Goal: Find specific page/section: Find specific page/section

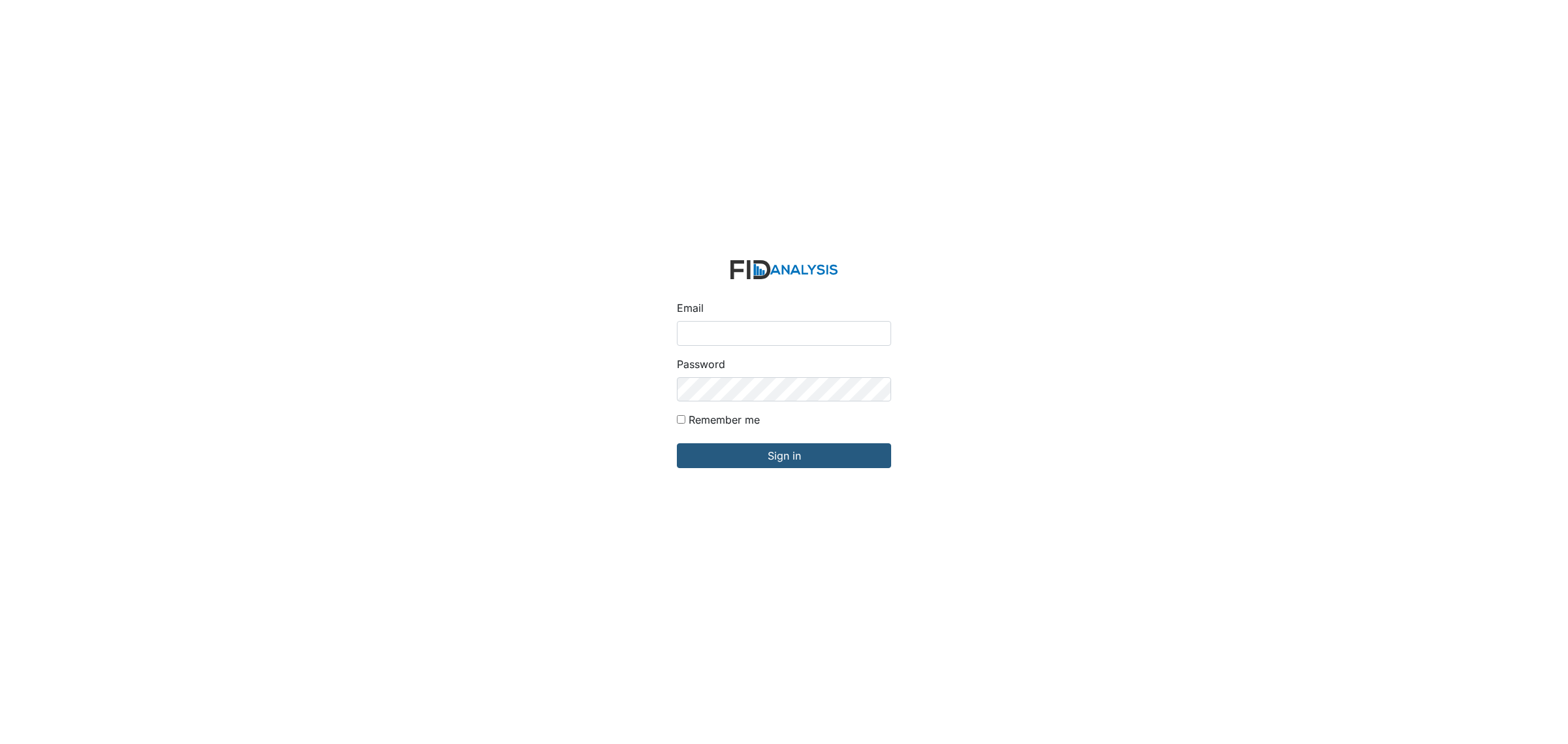
type input "[EMAIL_ADDRESS][DOMAIN_NAME]"
click at [677, 443] on input "Sign in" at bounding box center [784, 455] width 214 height 25
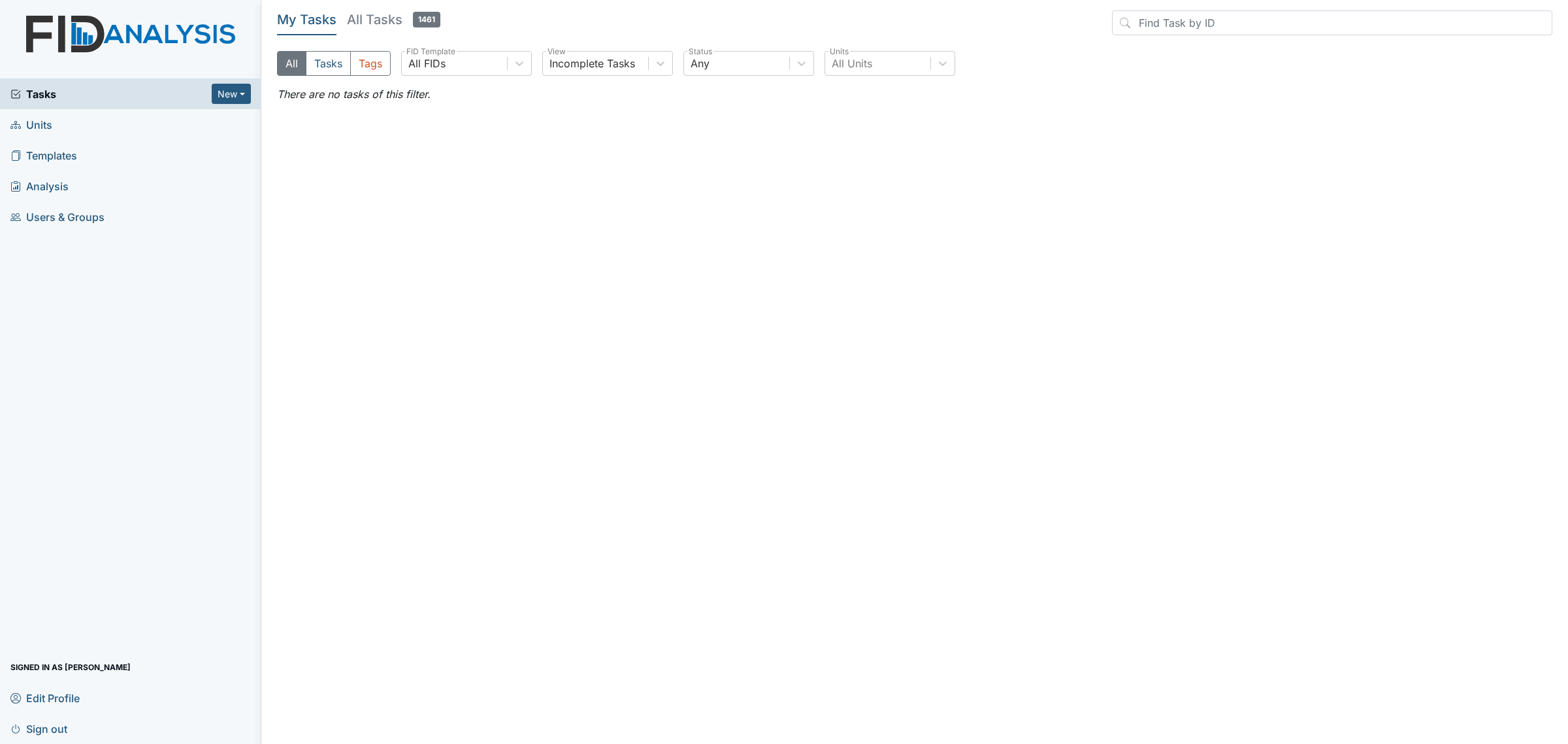
click at [70, 134] on link "Units" at bounding box center [131, 124] width 262 height 31
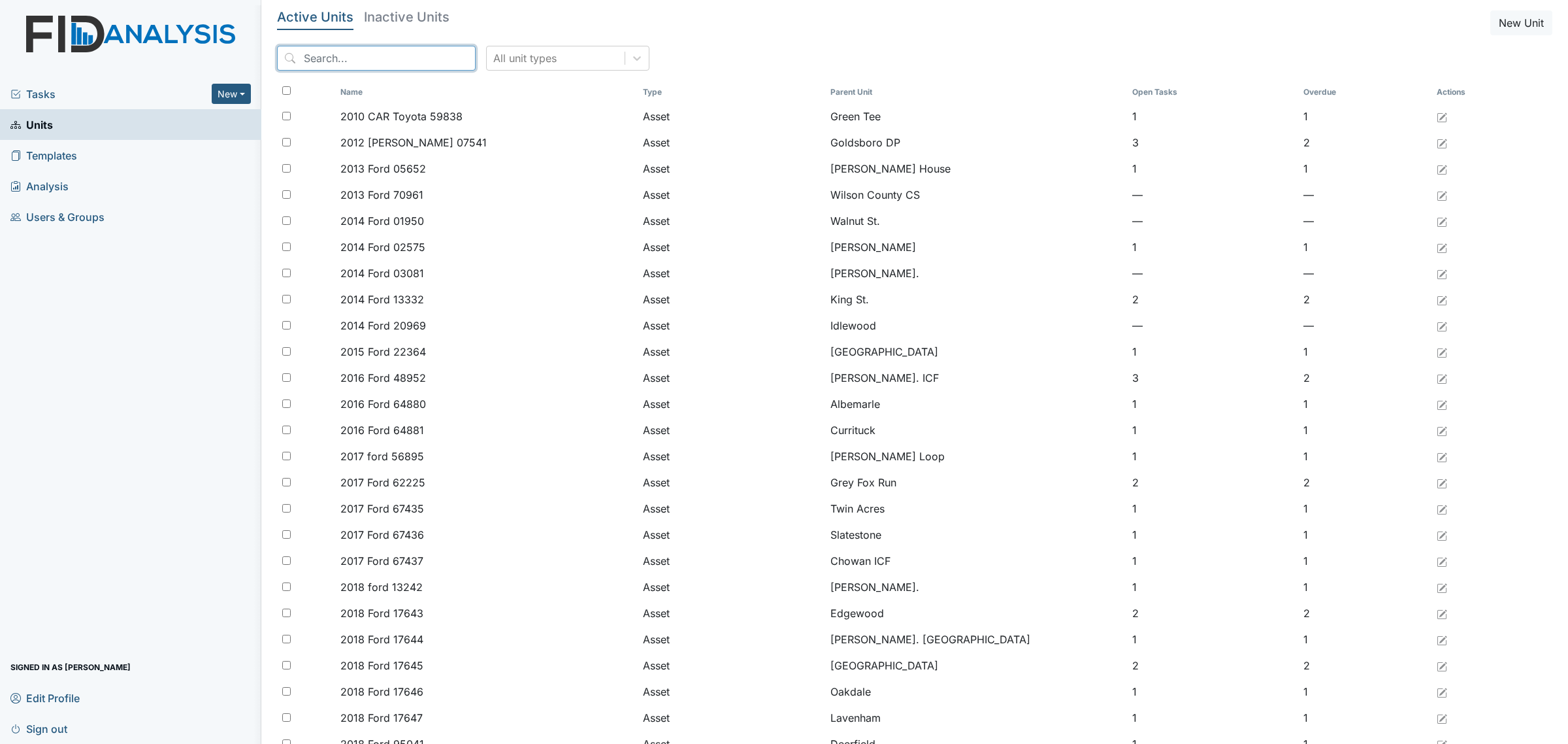
click at [400, 65] on input "search" at bounding box center [376, 58] width 198 height 25
click at [427, 12] on h5 "Inactive Units" at bounding box center [407, 17] width 85 height 13
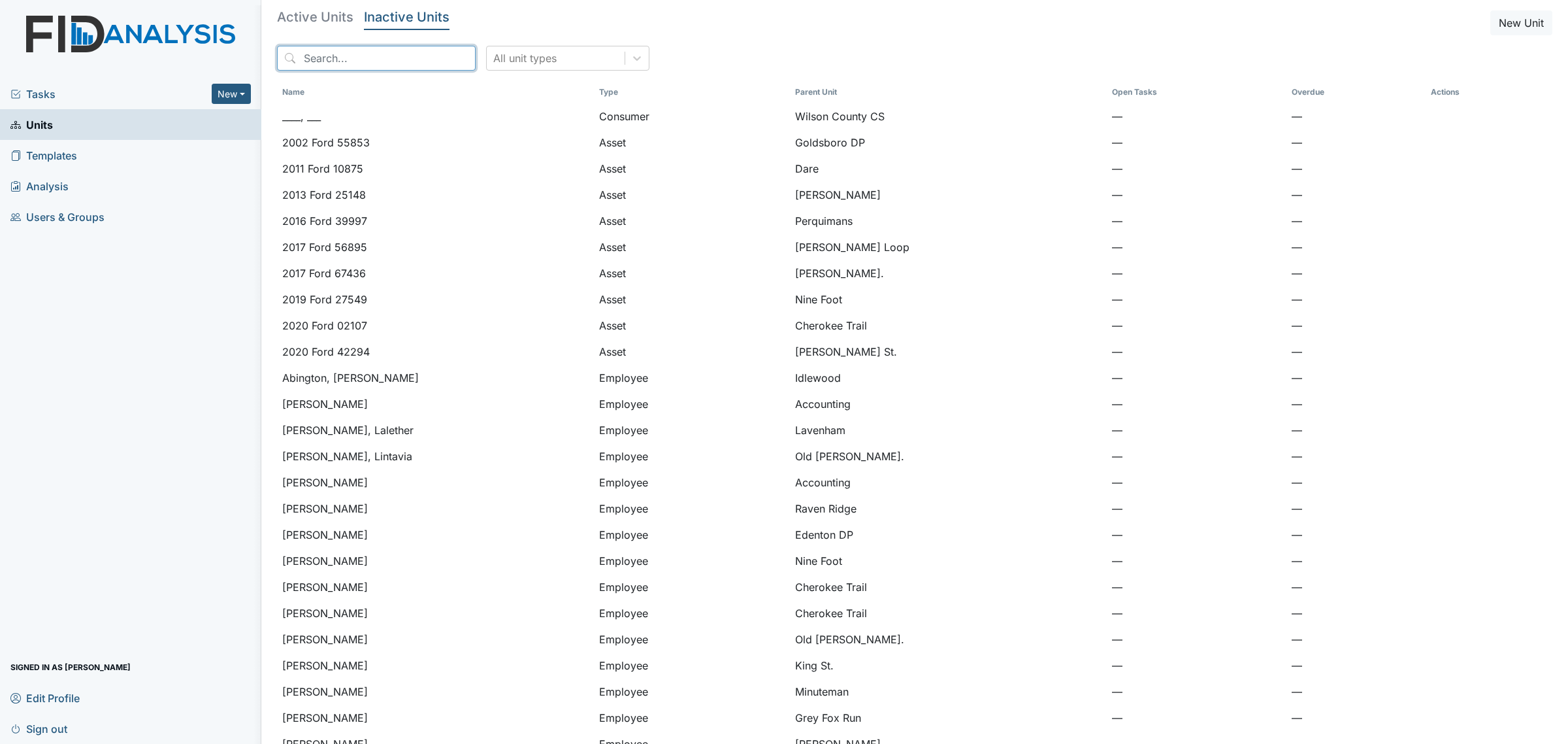
click at [334, 59] on input "search" at bounding box center [376, 58] width 198 height 25
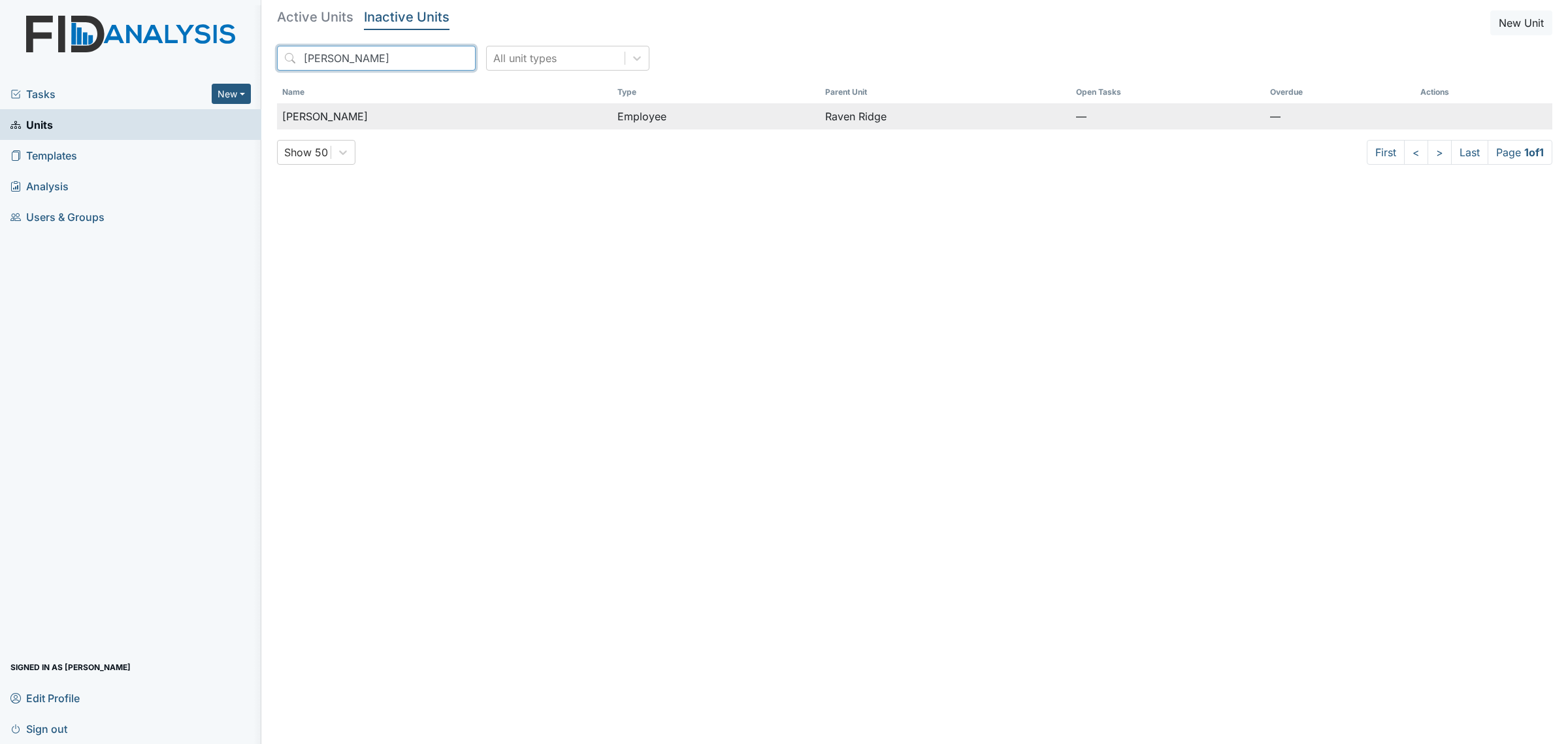
type input "[PERSON_NAME]"
click at [474, 111] on div "[PERSON_NAME]" at bounding box center [444, 117] width 325 height 16
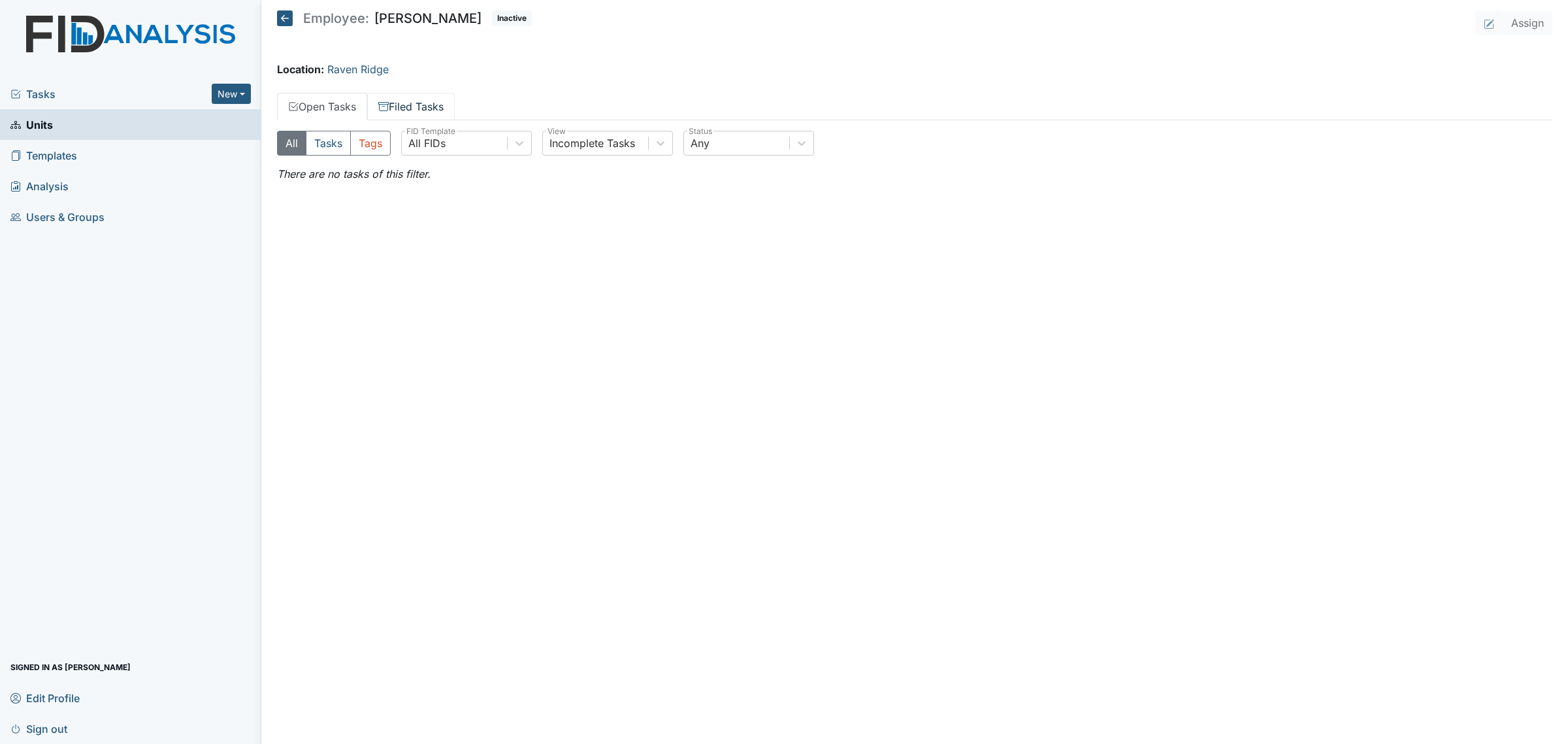
click at [432, 113] on link "Filed Tasks" at bounding box center [410, 106] width 87 height 28
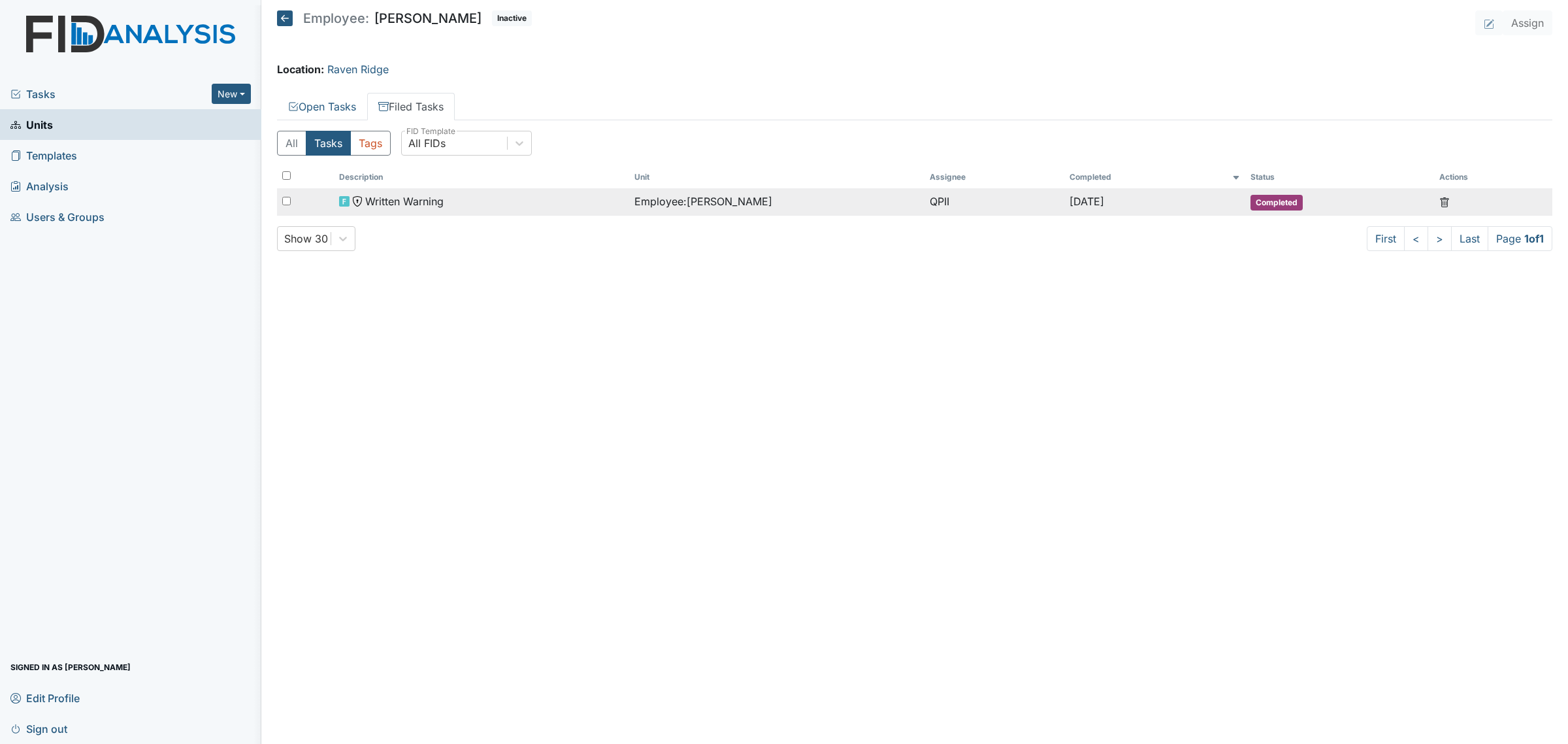
click at [658, 206] on span "Employee : Ruffin, Janeesa" at bounding box center [703, 201] width 138 height 16
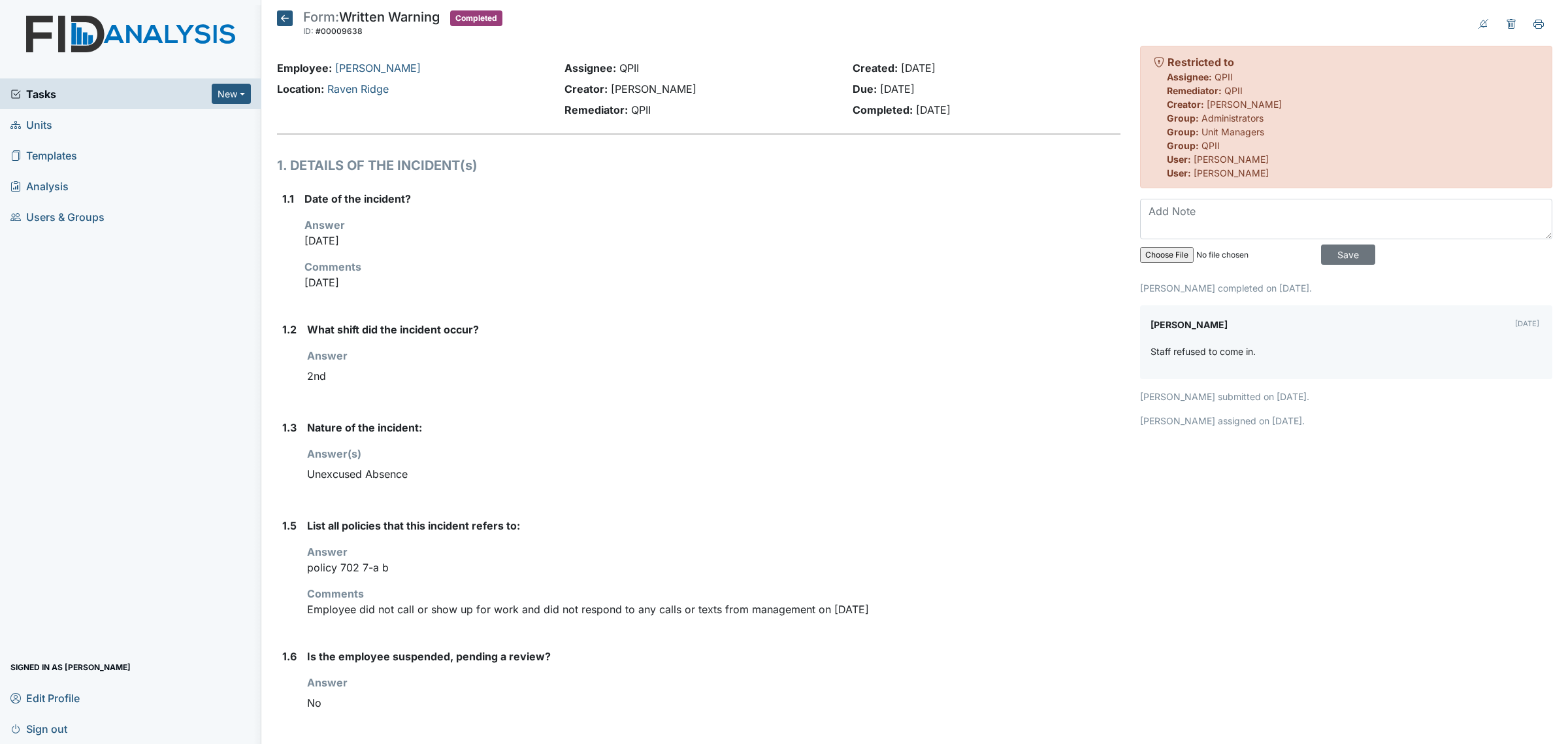
click at [287, 14] on icon at bounding box center [285, 18] width 16 height 16
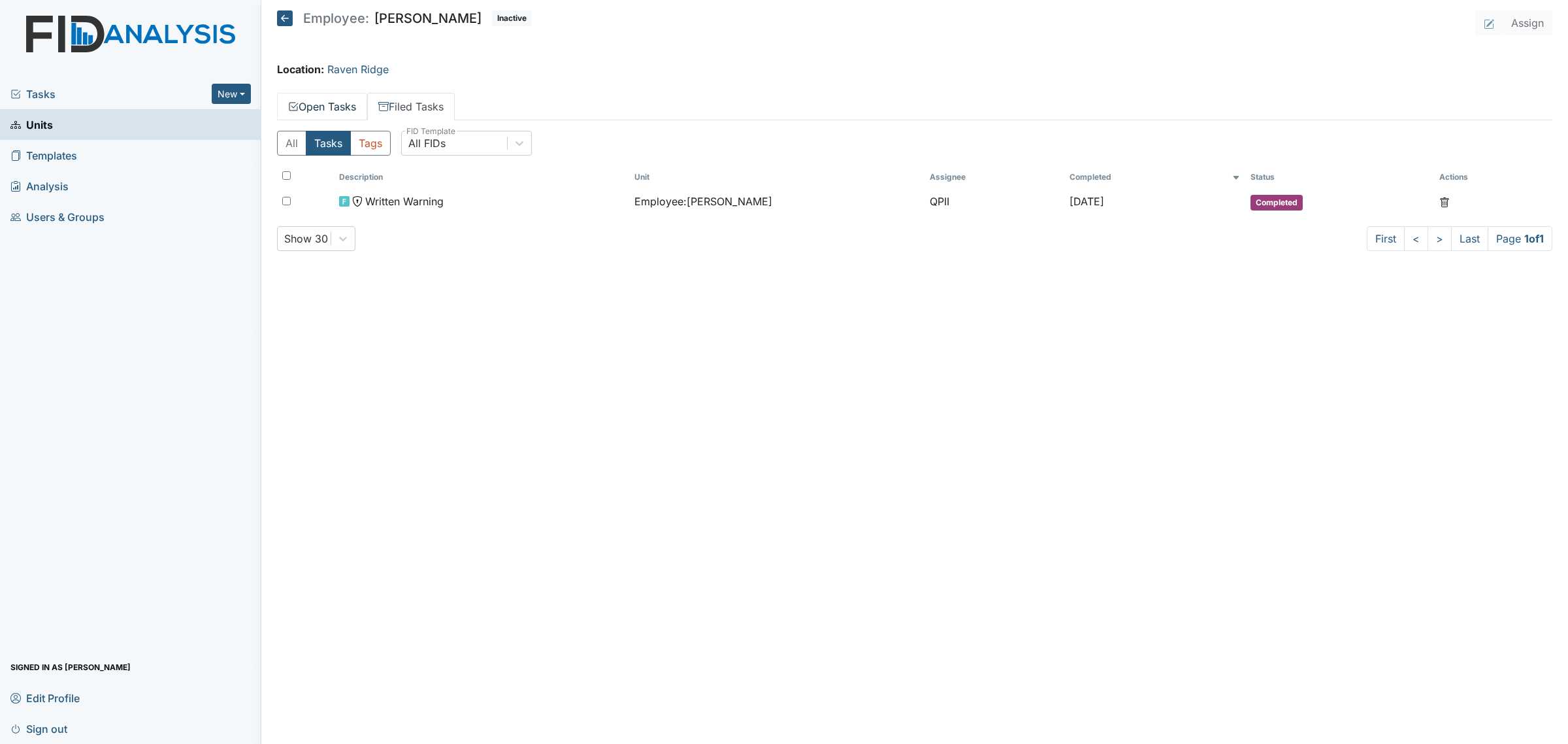
click at [343, 107] on link "Open Tasks" at bounding box center [322, 106] width 90 height 28
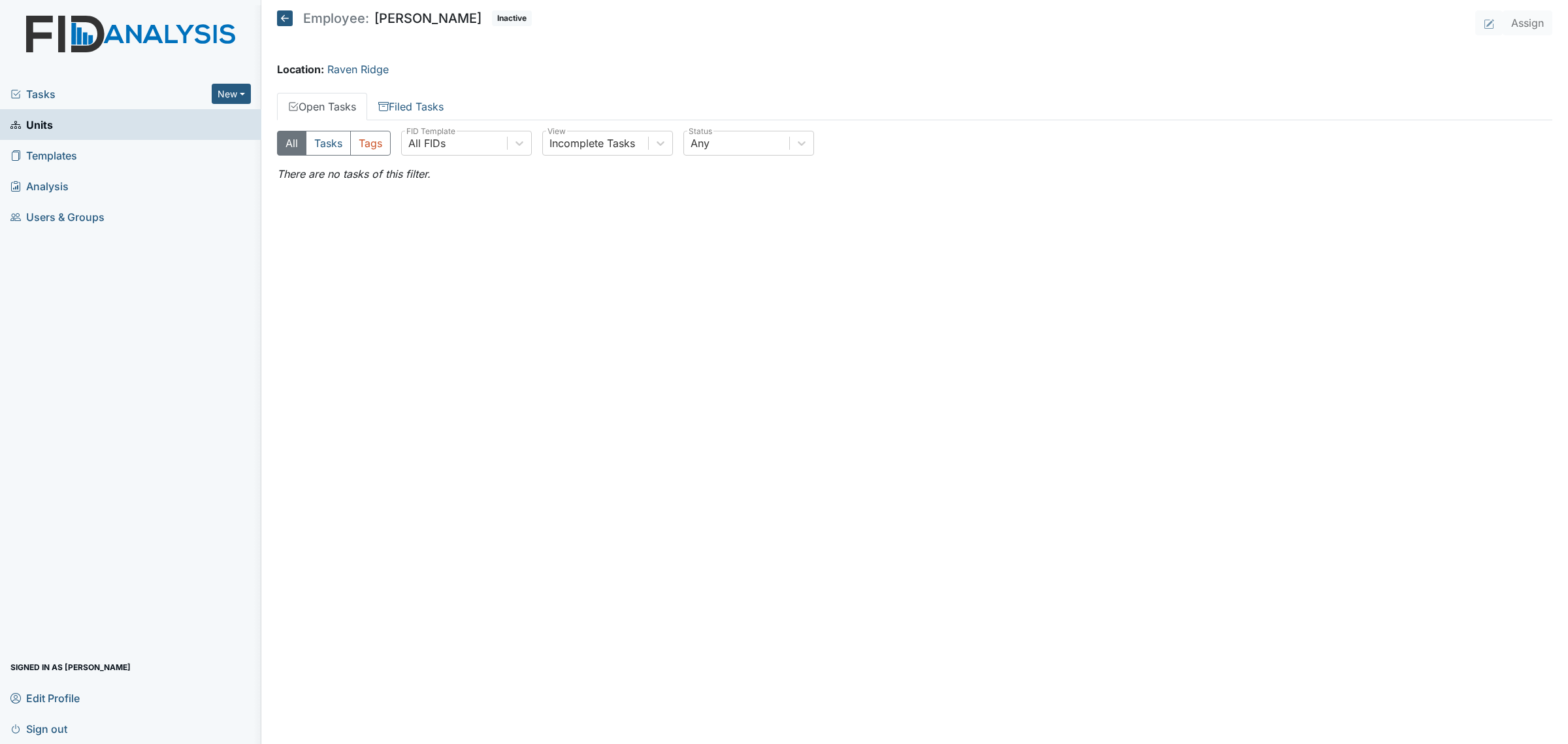
click at [284, 23] on icon at bounding box center [285, 18] width 16 height 16
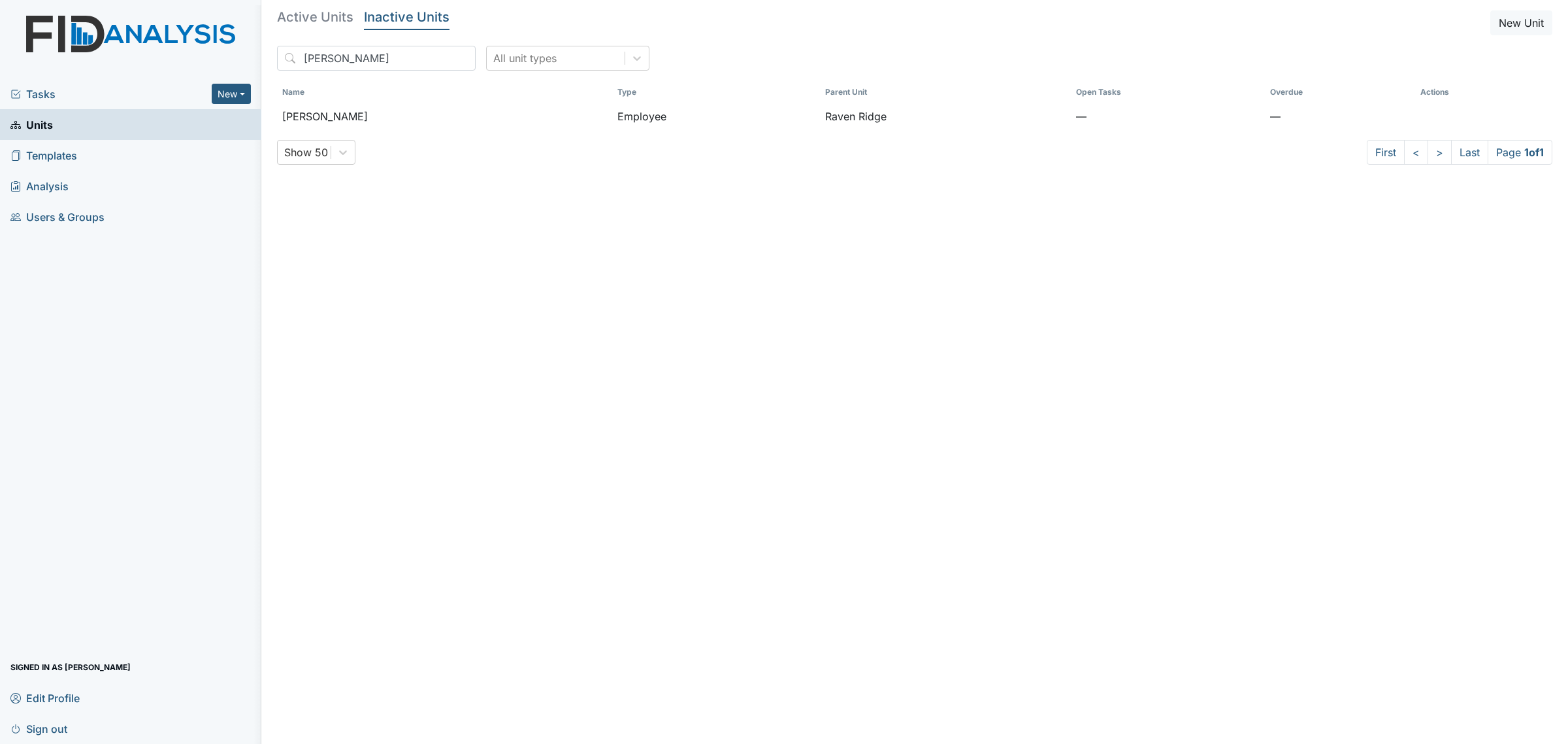
click at [292, 20] on h5 "Active Units" at bounding box center [316, 17] width 77 height 13
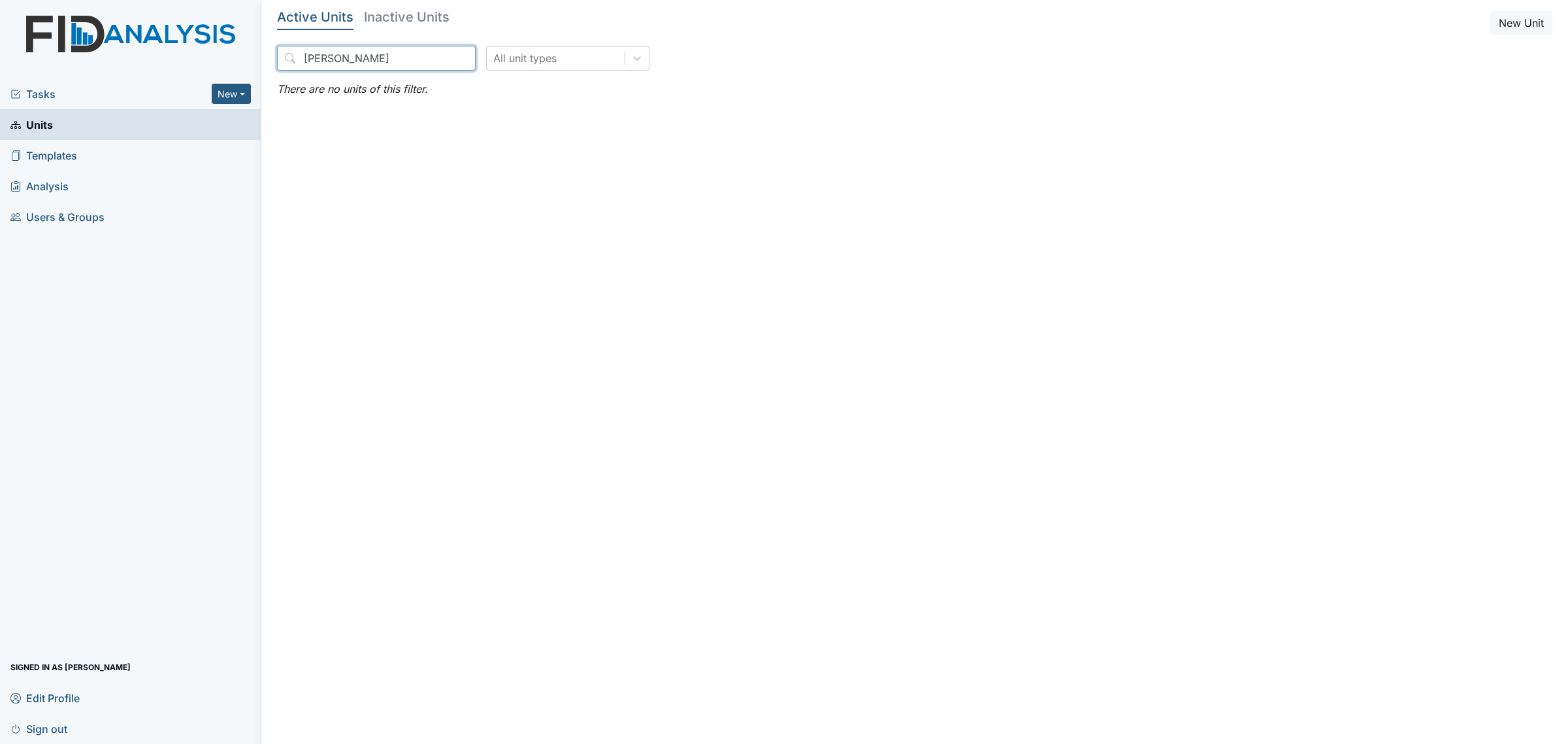
click at [335, 57] on input "[PERSON_NAME]" at bounding box center [376, 58] width 198 height 25
click at [437, 58] on input "[PERSON_NAME]" at bounding box center [376, 58] width 198 height 25
